Goal: Task Accomplishment & Management: Use online tool/utility

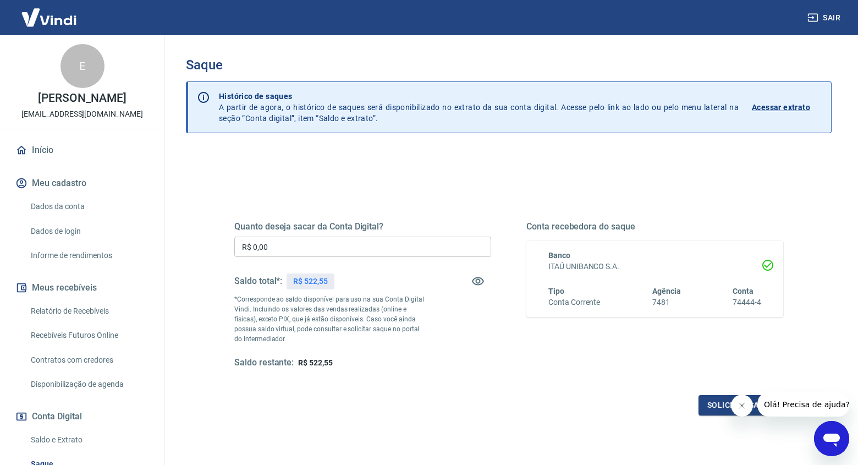
click at [342, 244] on input "R$ 0,00" at bounding box center [362, 246] width 257 height 20
type input "R$ 522,55"
click at [744, 404] on icon "Fechar mensagem da empresa" at bounding box center [741, 405] width 9 height 9
click at [718, 407] on button "Solicitar saque" at bounding box center [740, 405] width 85 height 20
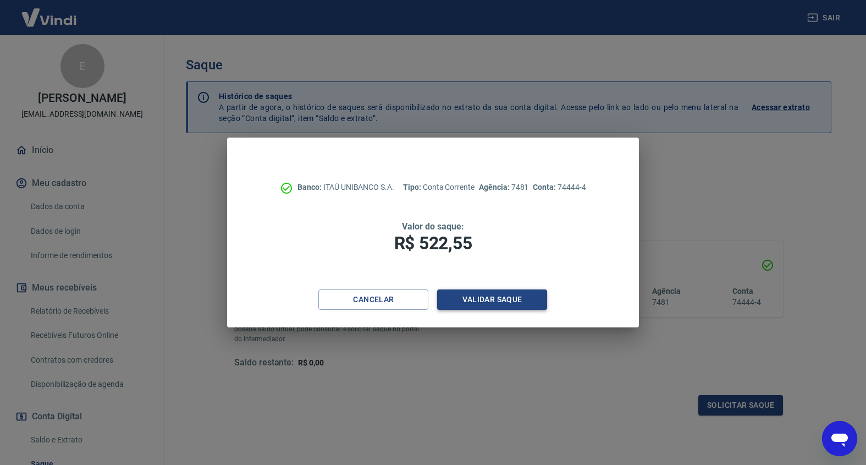
click at [532, 304] on button "Validar saque" at bounding box center [492, 299] width 110 height 20
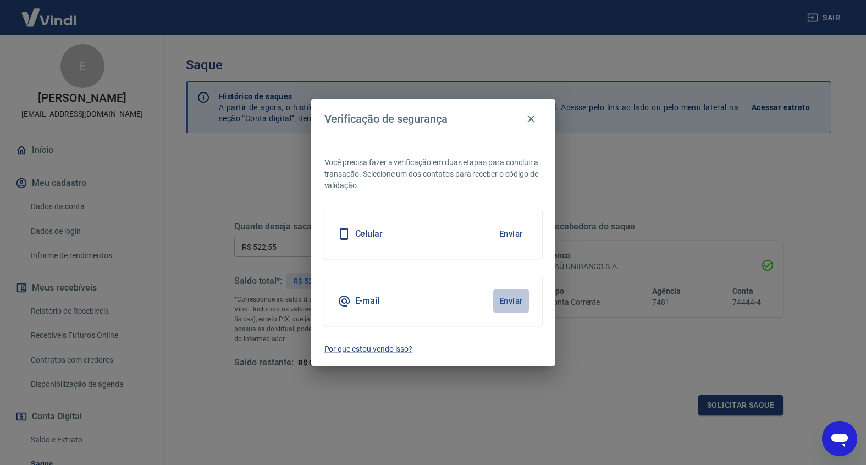
click at [513, 300] on button "Enviar" at bounding box center [511, 300] width 36 height 23
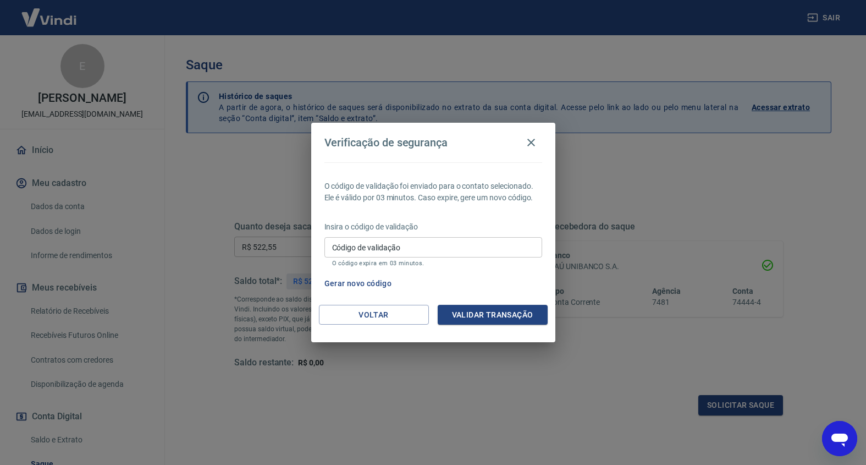
click at [437, 247] on input "Código de validação" at bounding box center [433, 247] width 218 height 20
type input "437049"
click at [465, 317] on button "Validar transação" at bounding box center [493, 315] width 110 height 20
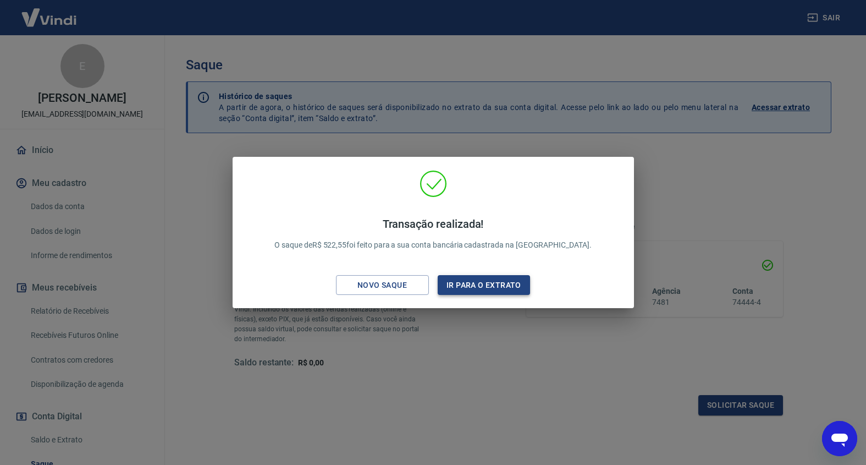
click at [498, 284] on button "Ir para o extrato" at bounding box center [484, 285] width 93 height 20
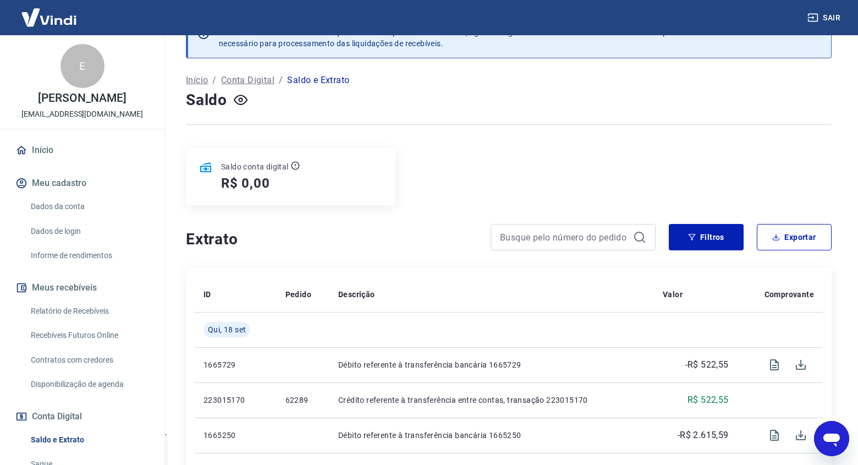
scroll to position [62, 0]
